Goal: Information Seeking & Learning: Learn about a topic

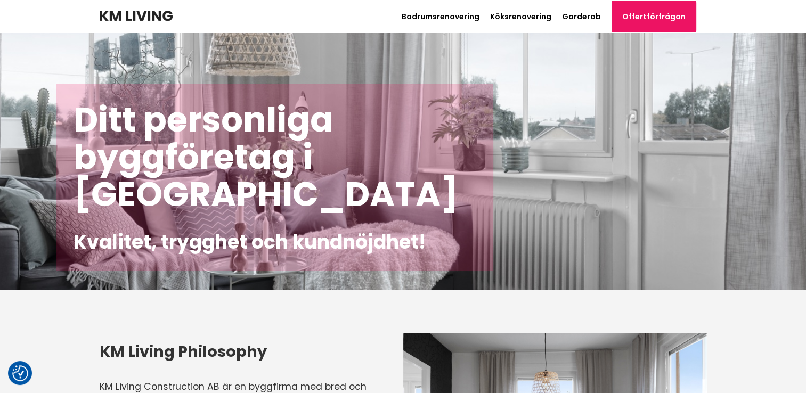
click at [503, 174] on div "Ditt personliga byggföretag i [GEOGRAPHIC_DATA] Kvalitet, trygghet och kundnöjd…" at bounding box center [403, 161] width 806 height 257
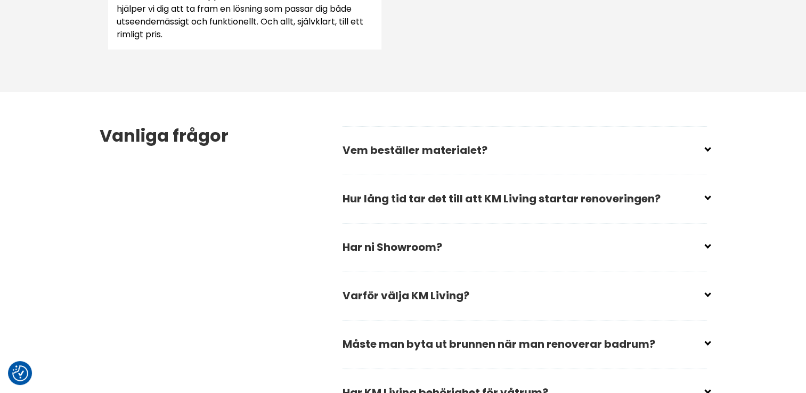
scroll to position [1491, 0]
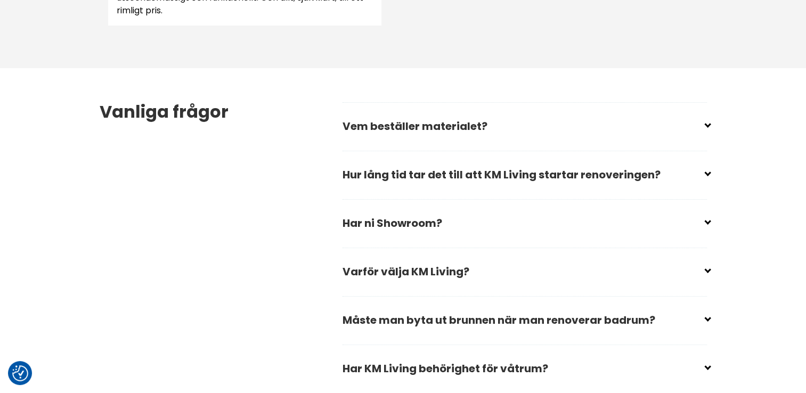
click at [516, 226] on input "checkbox" at bounding box center [527, 219] width 364 height 16
checkbox input "false"
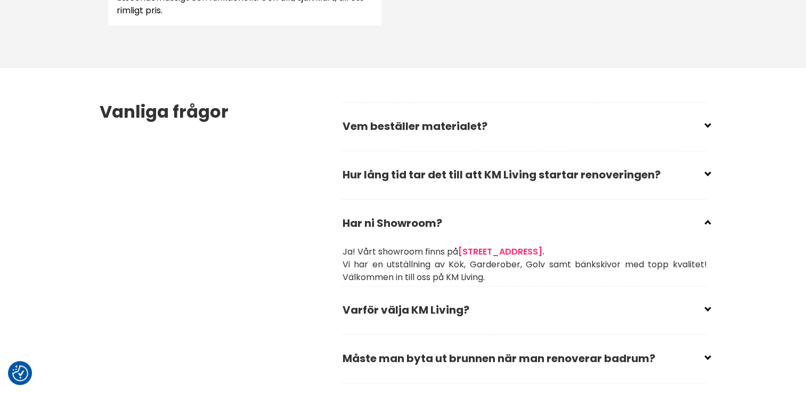
click at [464, 305] on input "checkbox" at bounding box center [527, 306] width 364 height 16
checkbox input "false"
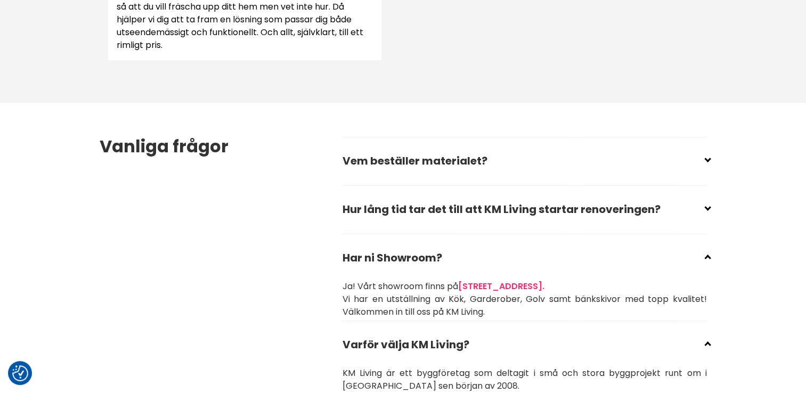
scroll to position [1438, 0]
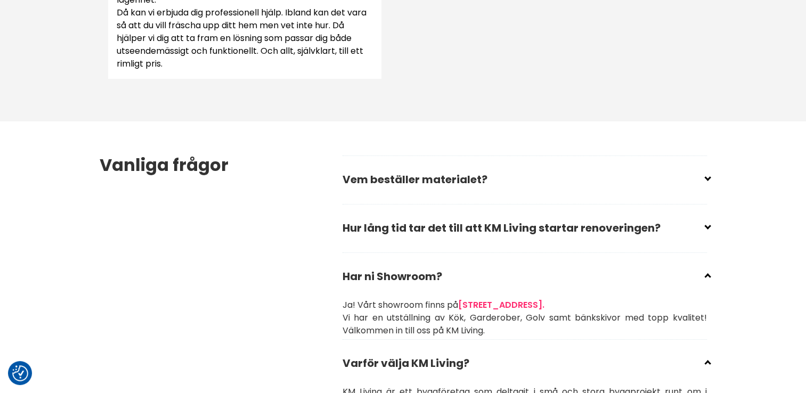
click at [709, 175] on div "Vanliga frågor Vem beställer materialet? Du bestämmer vilket material du vill h…" at bounding box center [403, 369] width 624 height 497
click at [706, 179] on input "checkbox" at bounding box center [527, 175] width 364 height 16
checkbox input "false"
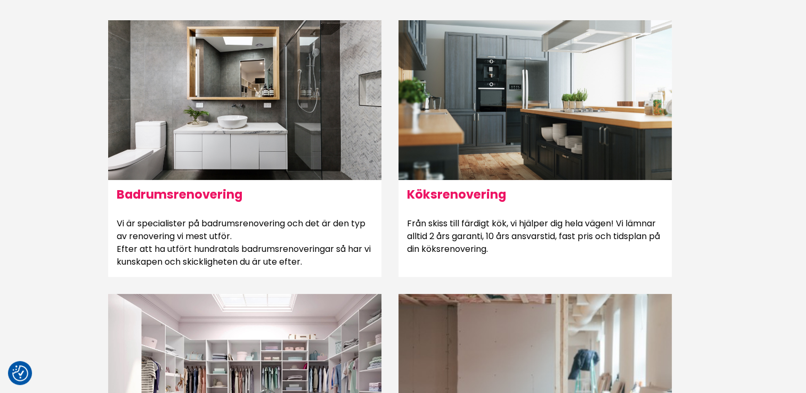
scroll to position [586, 0]
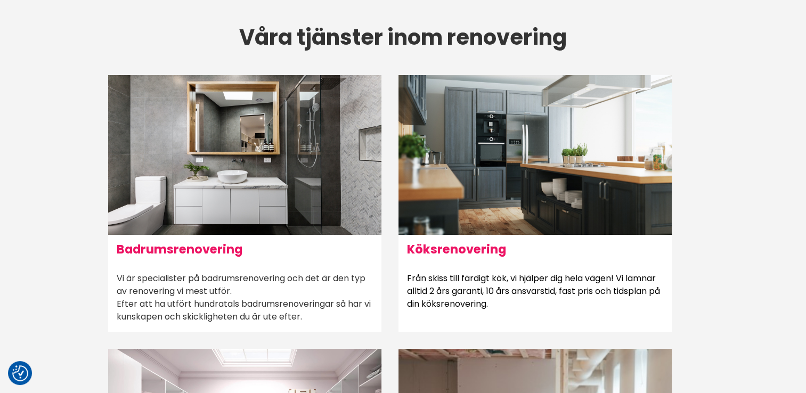
click at [157, 246] on h6 "Badrumsrenovering" at bounding box center [244, 249] width 273 height 29
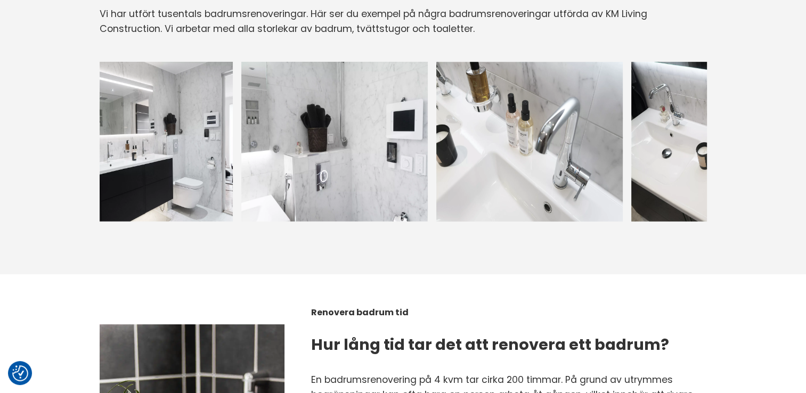
scroll to position [1278, 0]
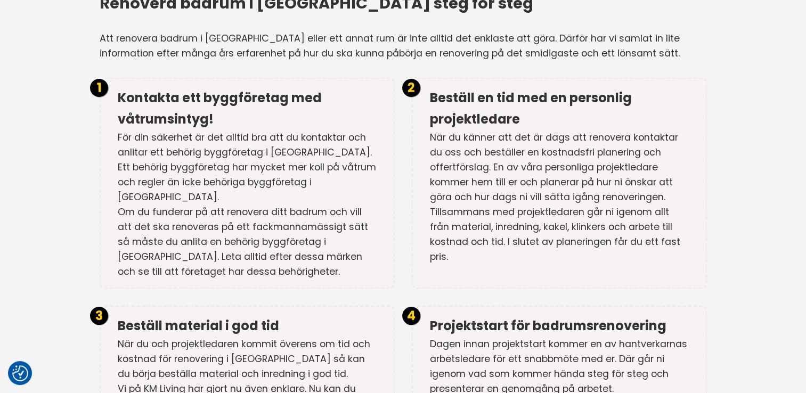
scroll to position [2024, 0]
